Goal: Information Seeking & Learning: Learn about a topic

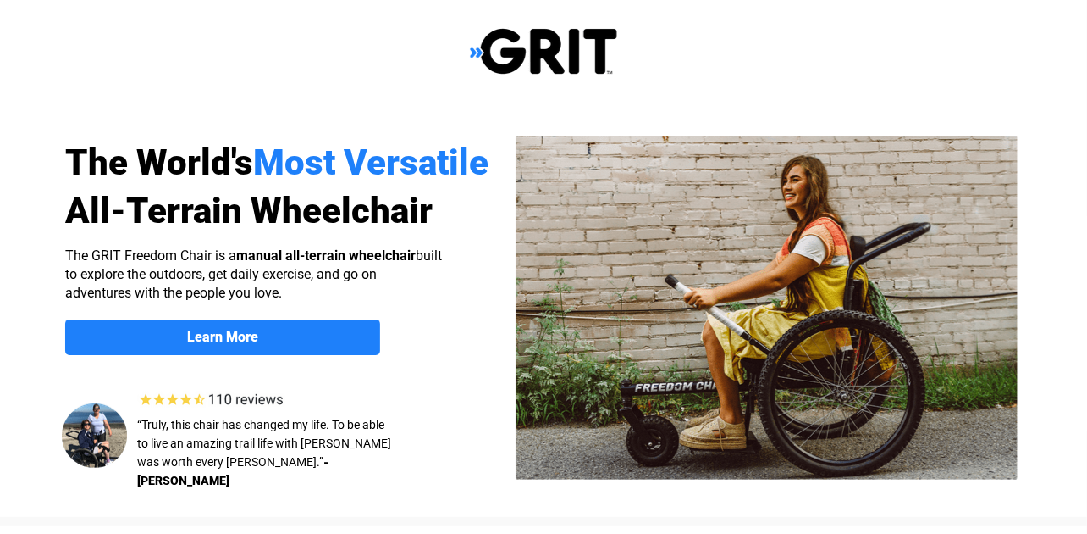
select select "US"
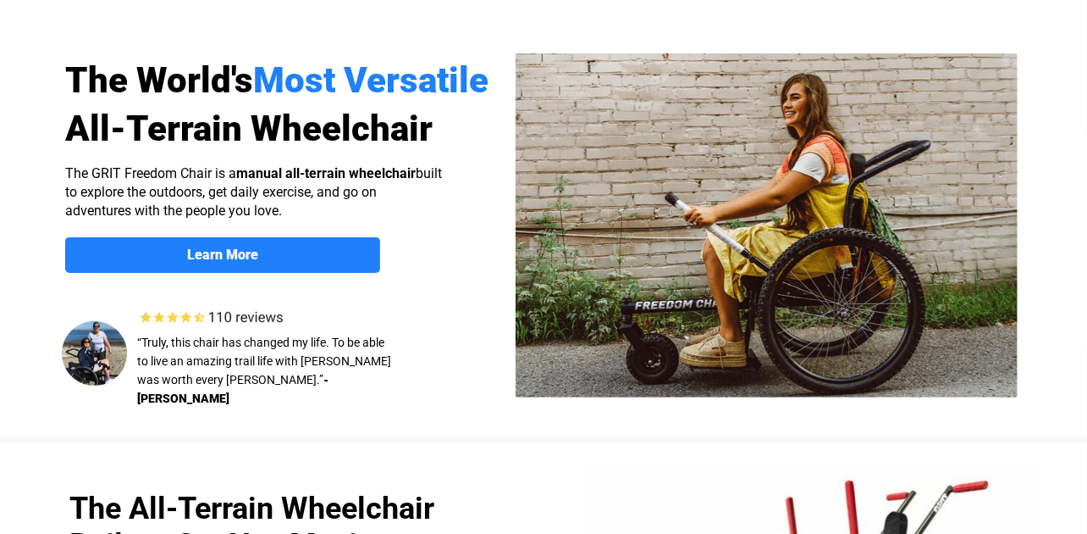
scroll to position [85, 0]
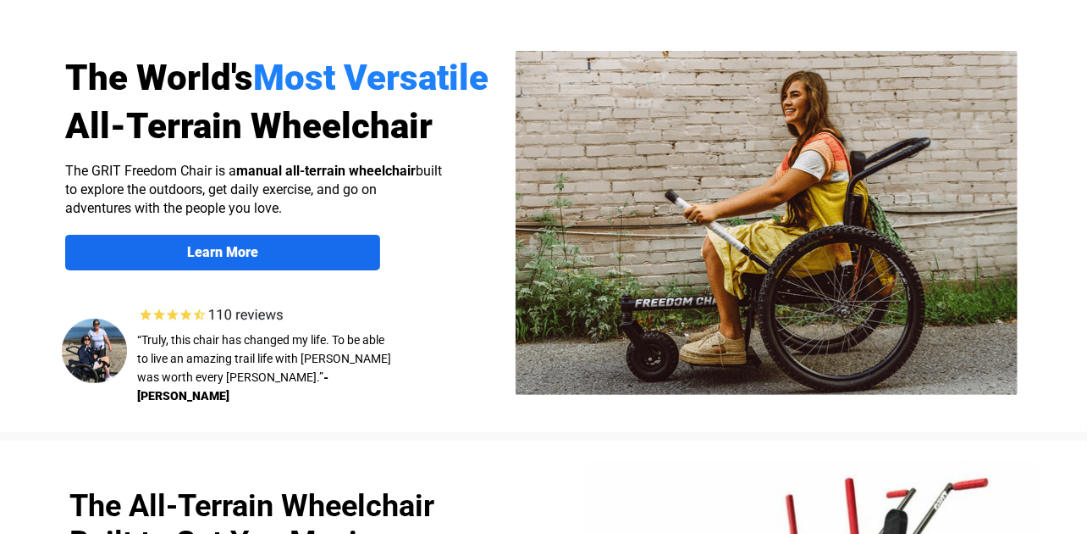
click at [227, 254] on strong "Learn More" at bounding box center [222, 252] width 71 height 16
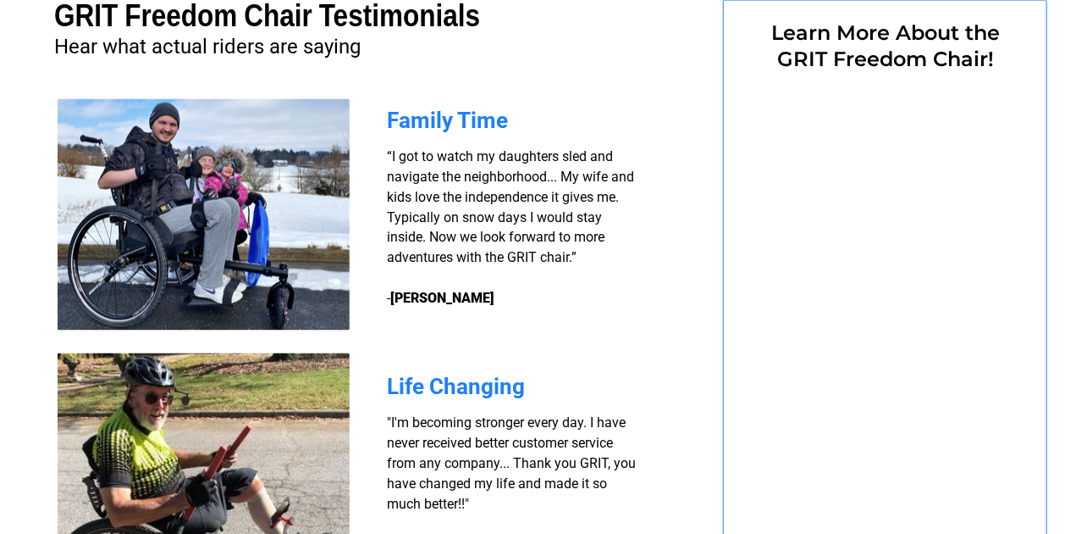
select select "US"
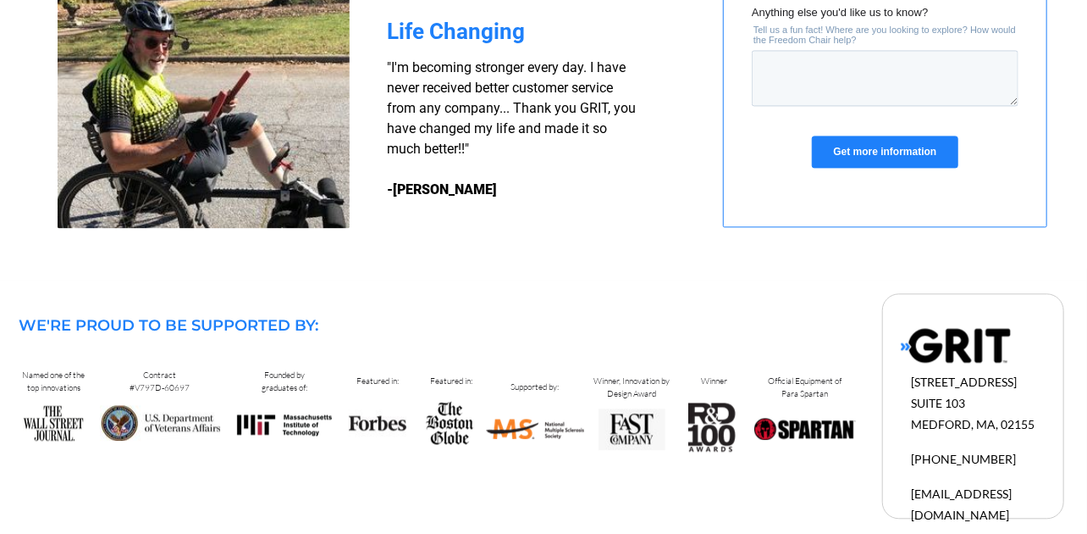
scroll to position [1690, 0]
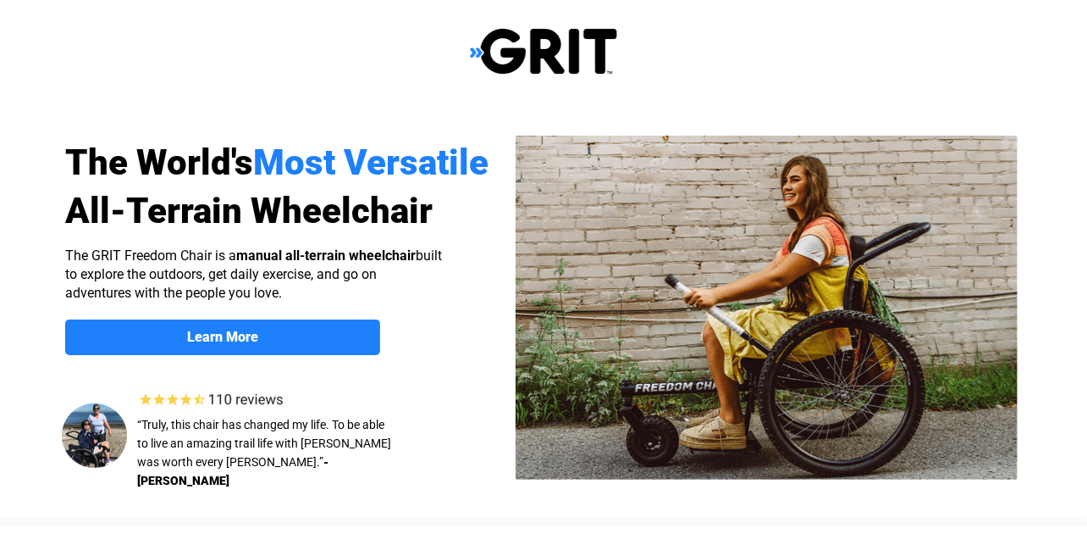
select select "US"
